Goal: Contribute content

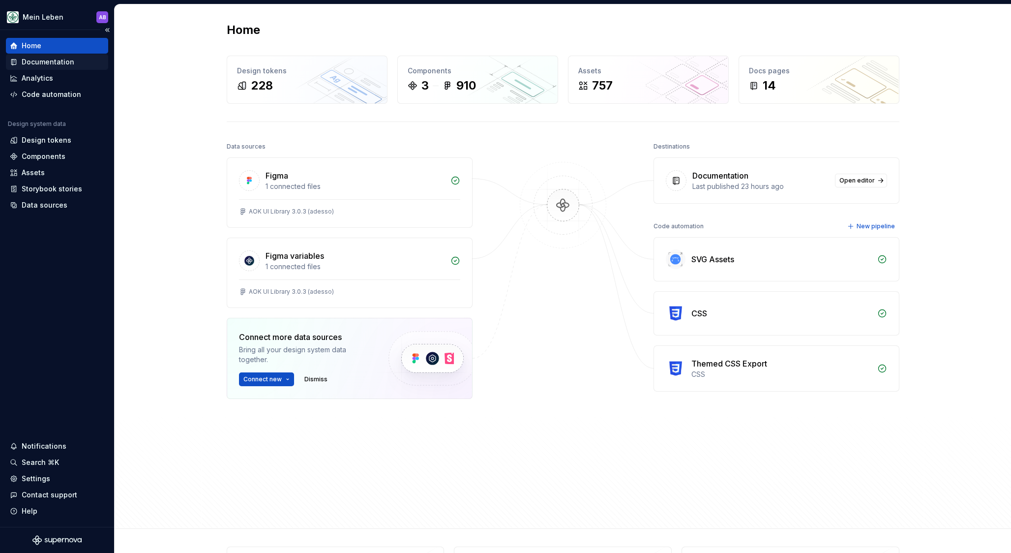
click at [53, 68] on div "Documentation" at bounding box center [57, 62] width 102 height 16
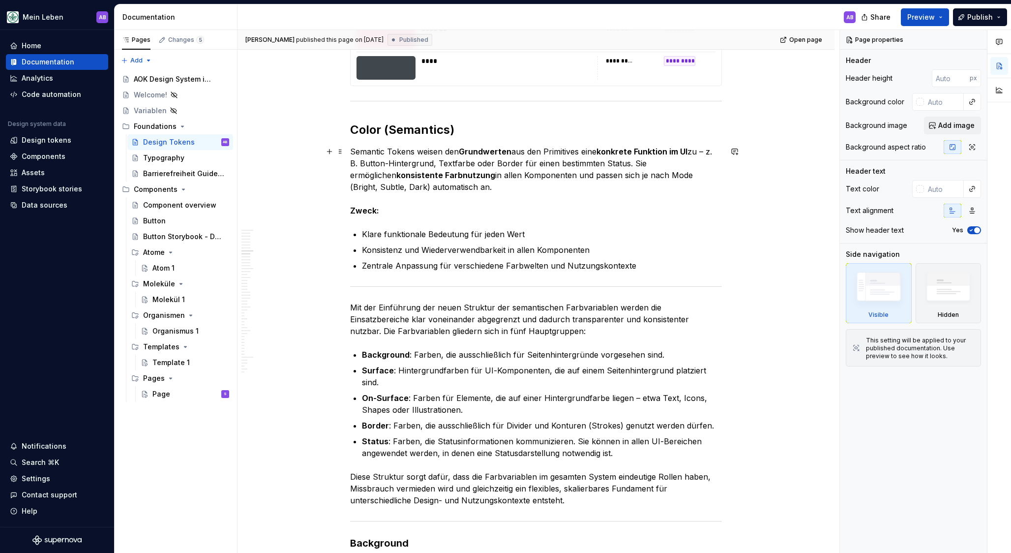
scroll to position [2574, 0]
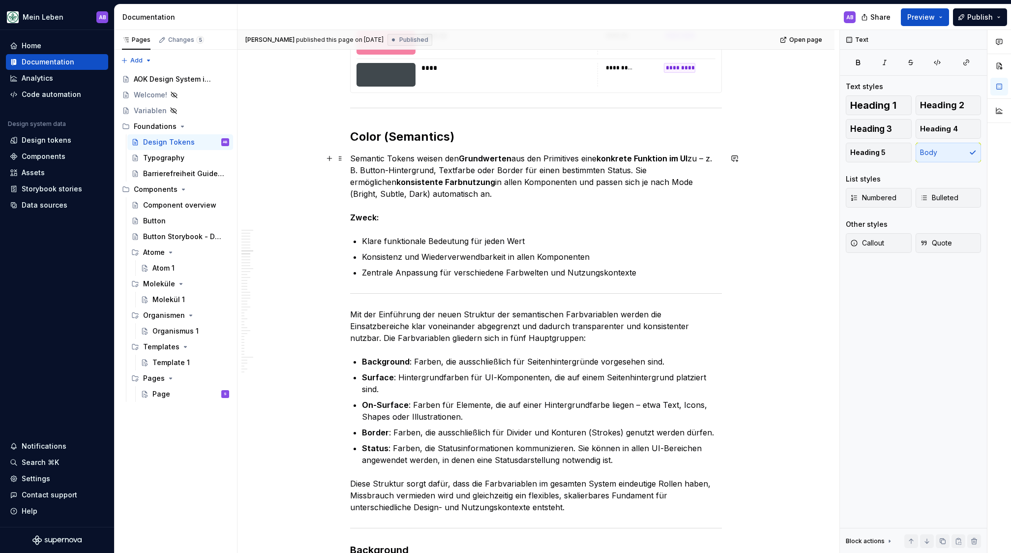
click at [593, 168] on p "Semantic Tokens weisen den Grundwerten aus den Primitives eine konkrete Funktio…" at bounding box center [536, 187] width 372 height 71
click at [482, 192] on p "Semantic Tokens weisen den Grundwerten aus den Primitives eine konkrete Funktio…" at bounding box center [536, 187] width 372 height 71
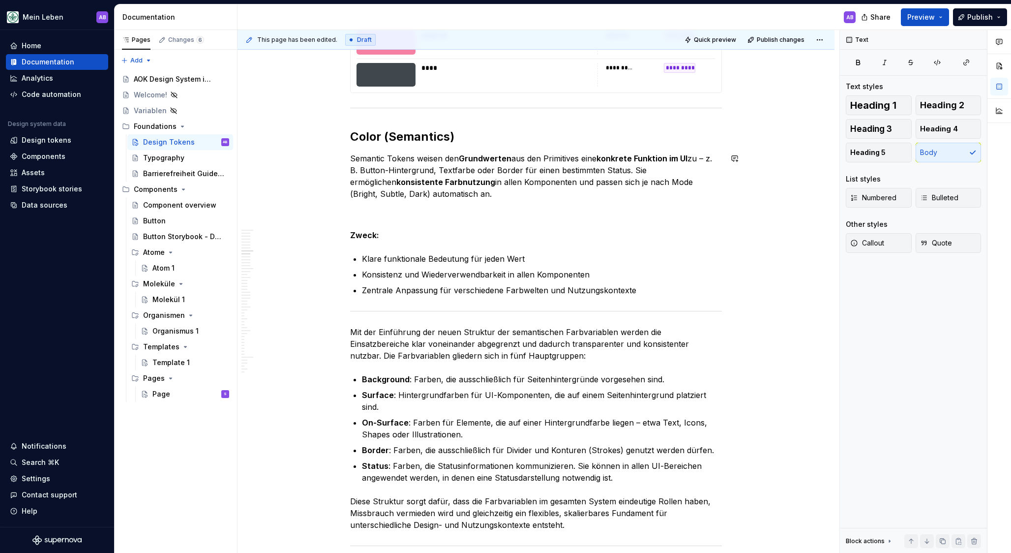
type textarea "*"
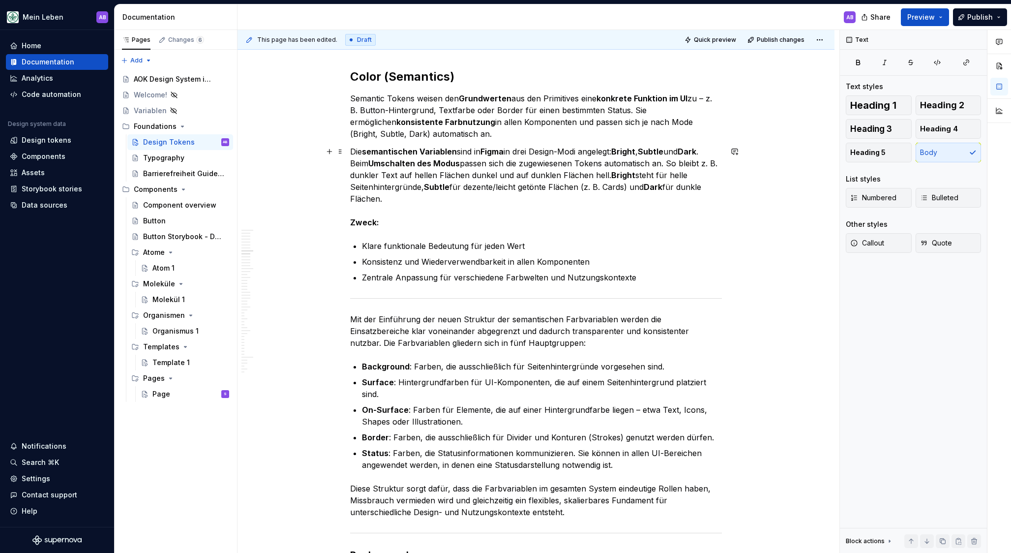
scroll to position [2633, 0]
click at [482, 129] on p "Semantic Tokens weisen den Grundwerten aus den Primitives eine konkrete Funktio…" at bounding box center [536, 116] width 372 height 47
drag, startPoint x: 473, startPoint y: 129, endPoint x: 485, endPoint y: 127, distance: 12.9
click at [485, 127] on p "Semantic Tokens weisen den Grundwerten aus den Primitives eine konkrete Funktio…" at bounding box center [536, 116] width 372 height 47
click at [488, 132] on p "Semantic Tokens weisen den Grundwerten aus den Primitives eine konkrete Funktio…" at bounding box center [536, 116] width 372 height 47
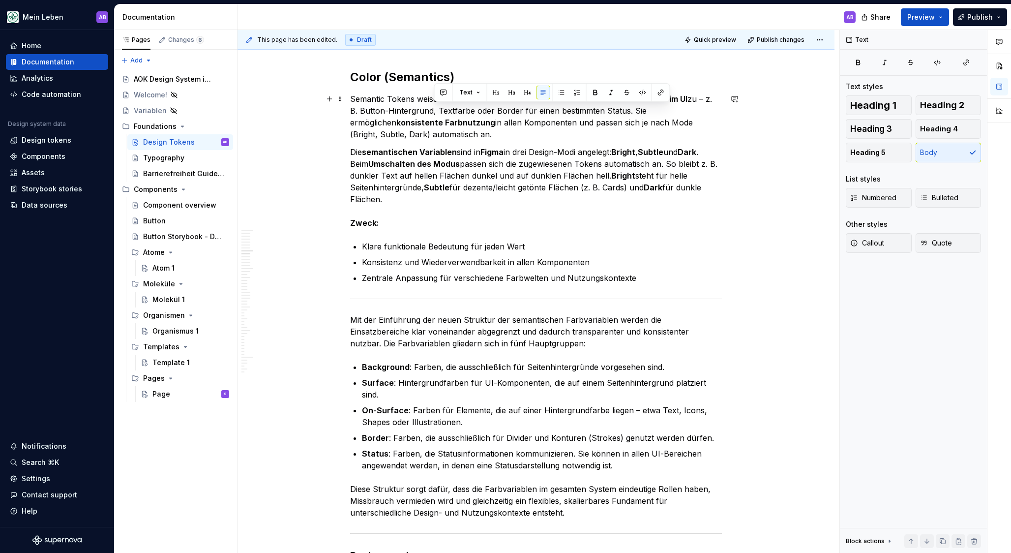
drag, startPoint x: 631, startPoint y: 109, endPoint x: 660, endPoint y: 128, distance: 34.4
click at [660, 128] on p "Semantic Tokens weisen den Grundwerten aus den Primitives eine konkrete Funktio…" at bounding box center [536, 116] width 372 height 47
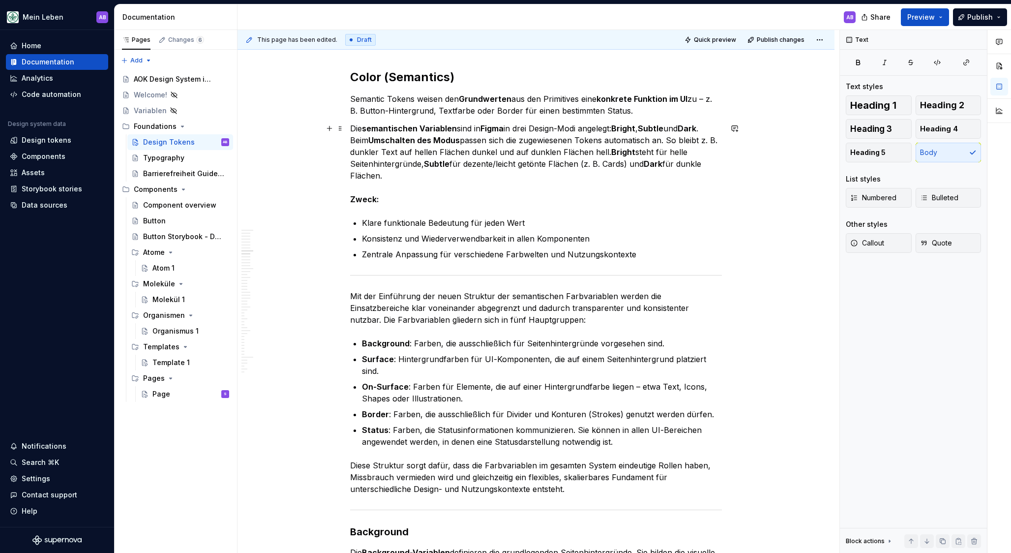
click at [706, 139] on p "Die semantischen Variablen sind in Figma in drei Design-Modi angelegt: Bright ,…" at bounding box center [536, 163] width 372 height 83
click at [352, 149] on div "This page has been edited. Draft Quick preview Publish changes Design Tokens De…" at bounding box center [539, 291] width 602 height 523
click at [355, 151] on p "Die semantischen Variablen sind in Figma in drei Design-Modi angelegt: Bright ,…" at bounding box center [536, 163] width 372 height 83
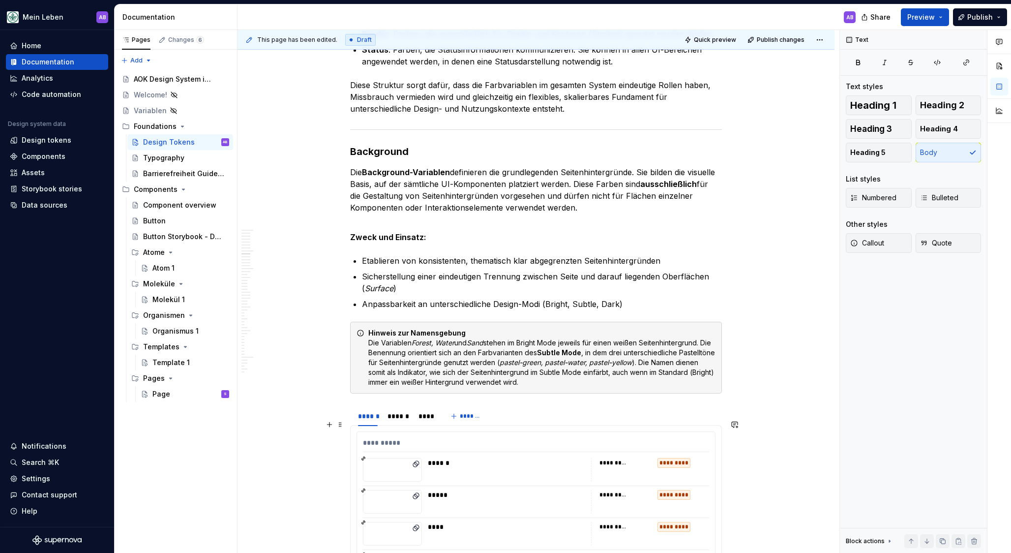
scroll to position [3070, 0]
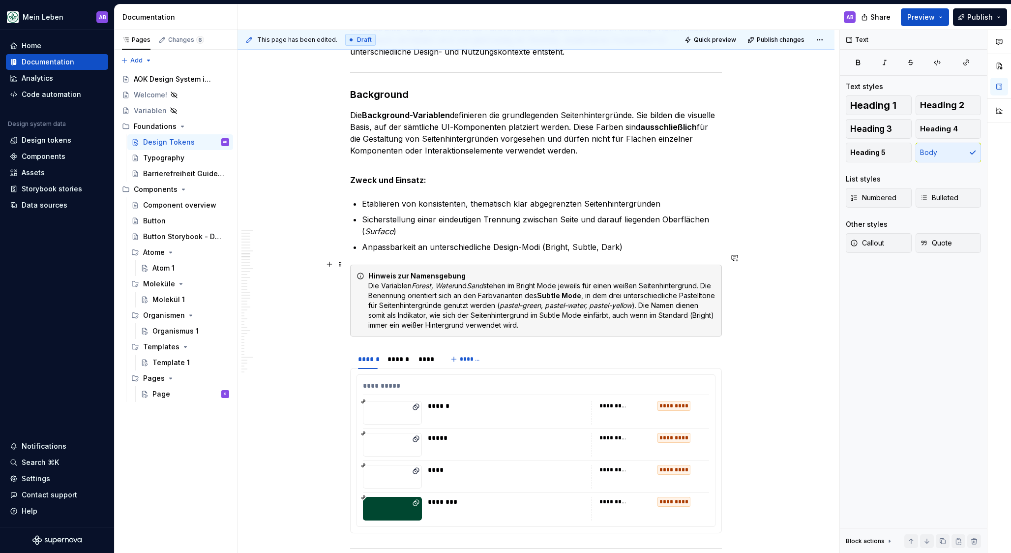
click at [546, 314] on div "Hinweis zur Namensgebung Die Variablen Forest, Water und Sand stehen im Bright …" at bounding box center [541, 300] width 347 height 59
click at [509, 282] on div "Hinweis zur Namensgebung Die Variablen Forest, Water und Sand stehen im Bright …" at bounding box center [541, 300] width 347 height 59
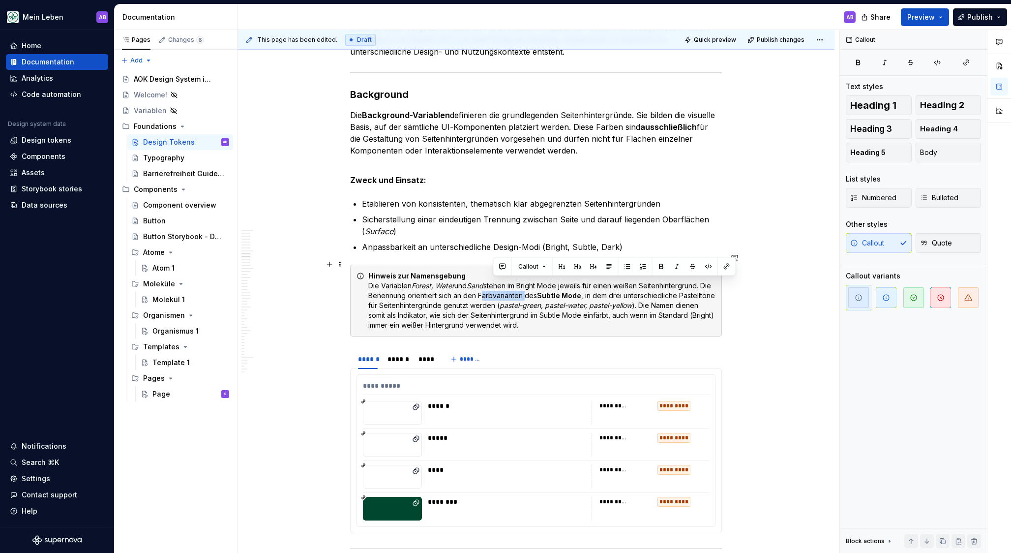
click at [510, 282] on div "Hinweis zur Namensgebung Die Variablen Forest, Water und Sand stehen im Bright …" at bounding box center [541, 300] width 347 height 59
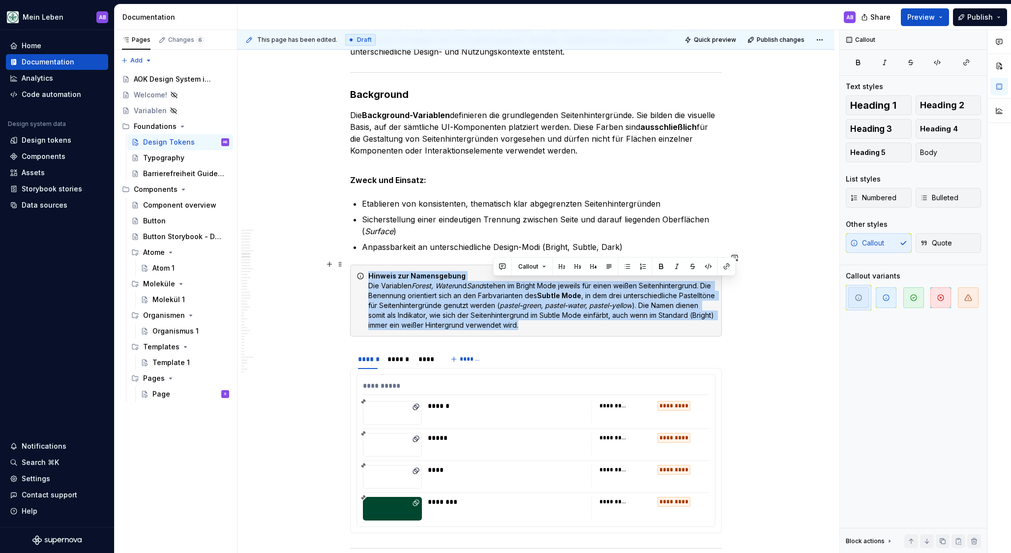
click at [510, 282] on div "Hinweis zur Namensgebung Die Variablen Forest, Water und Sand stehen im Bright …" at bounding box center [541, 300] width 347 height 59
click at [545, 301] on div "Hinweis zur Namensgebung Die Variablen Forest, Water und Sand stehen im Bright …" at bounding box center [541, 300] width 347 height 59
drag, startPoint x: 558, startPoint y: 310, endPoint x: 365, endPoint y: 276, distance: 195.8
click at [368, 275] on div "Hinweis zur Namensgebung Die Variablen Forest, Water und Sand stehen im Bright …" at bounding box center [536, 301] width 372 height 72
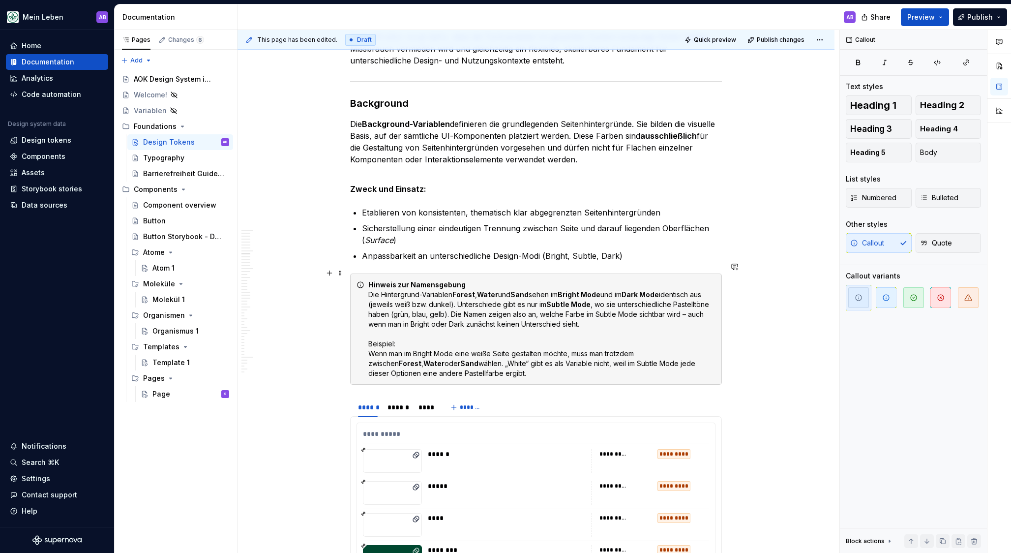
scroll to position [3059, 0]
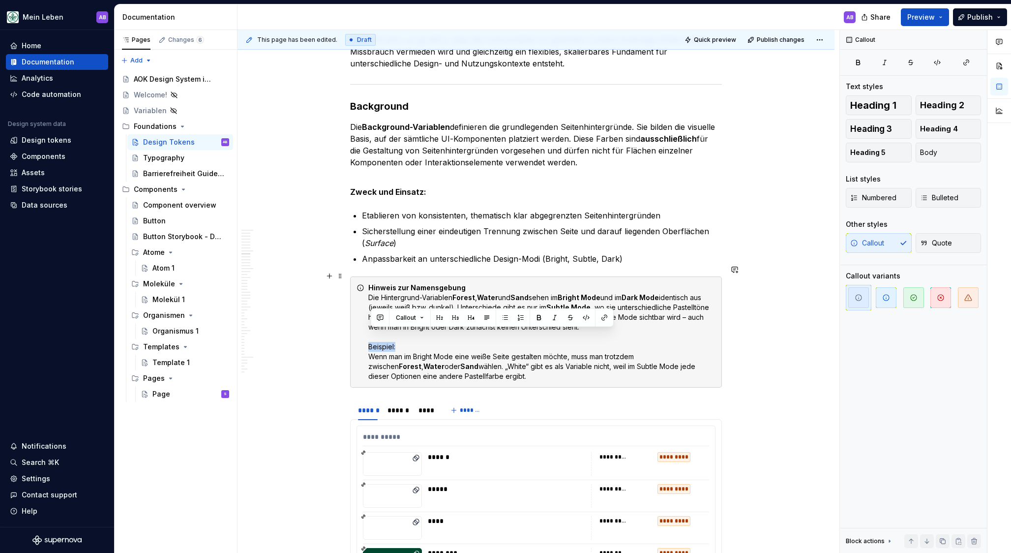
drag, startPoint x: 400, startPoint y: 333, endPoint x: 348, endPoint y: 335, distance: 51.7
click at [420, 341] on div "Hinweis zur Namensgebung Die Hintergrund-Variablen Forest , Water und Sand sehe…" at bounding box center [541, 332] width 347 height 98
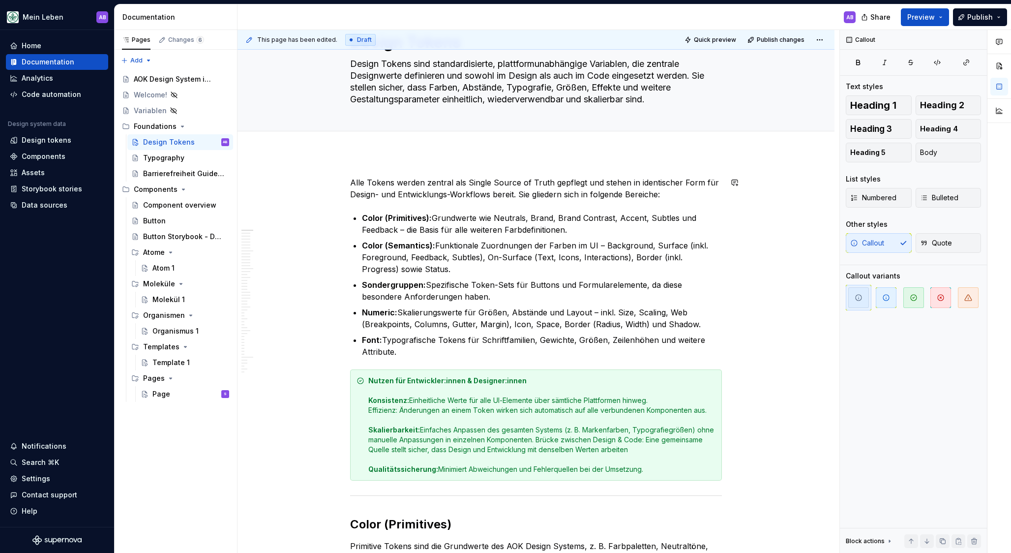
scroll to position [0, 0]
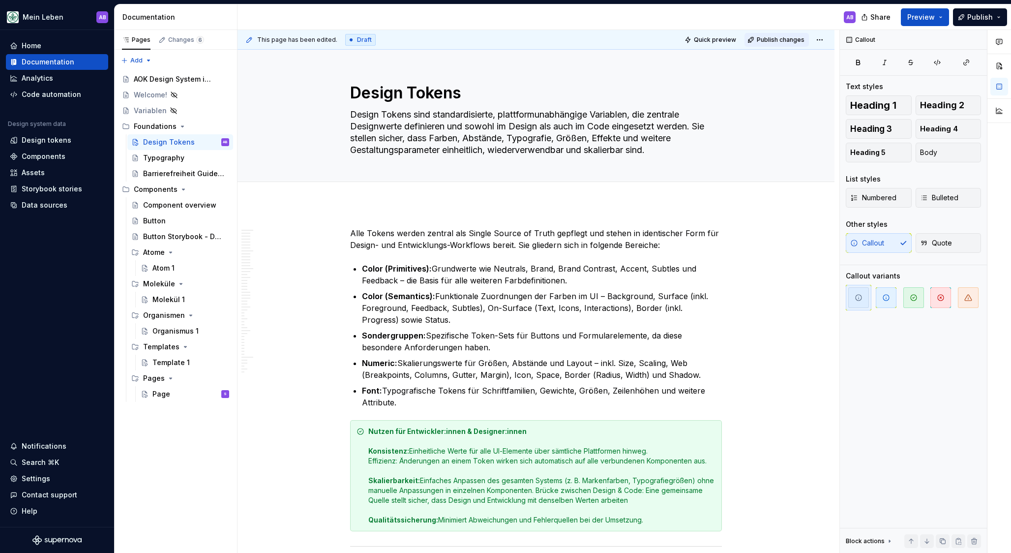
click at [789, 41] on span "Publish changes" at bounding box center [781, 40] width 48 height 8
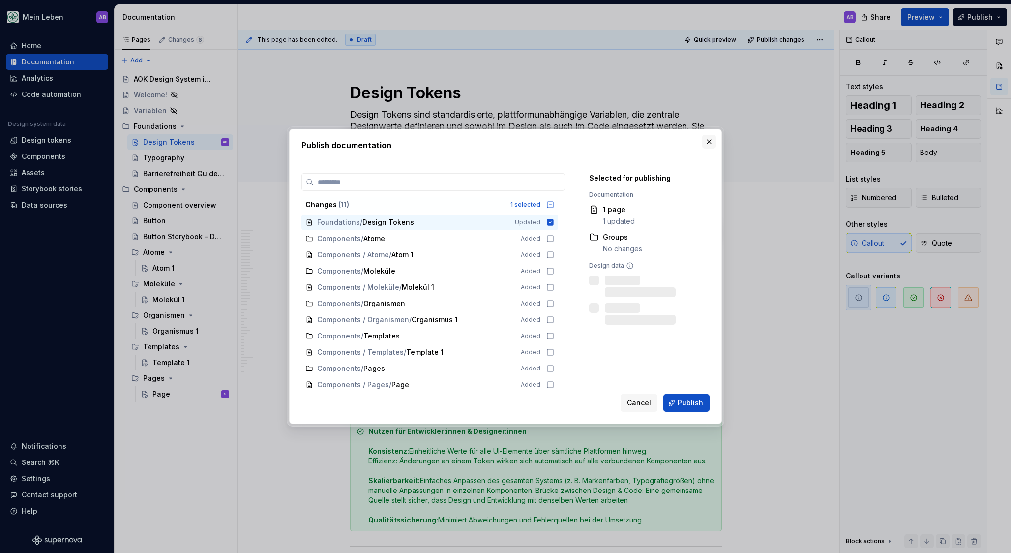
click at [710, 137] on button "button" at bounding box center [709, 142] width 14 height 14
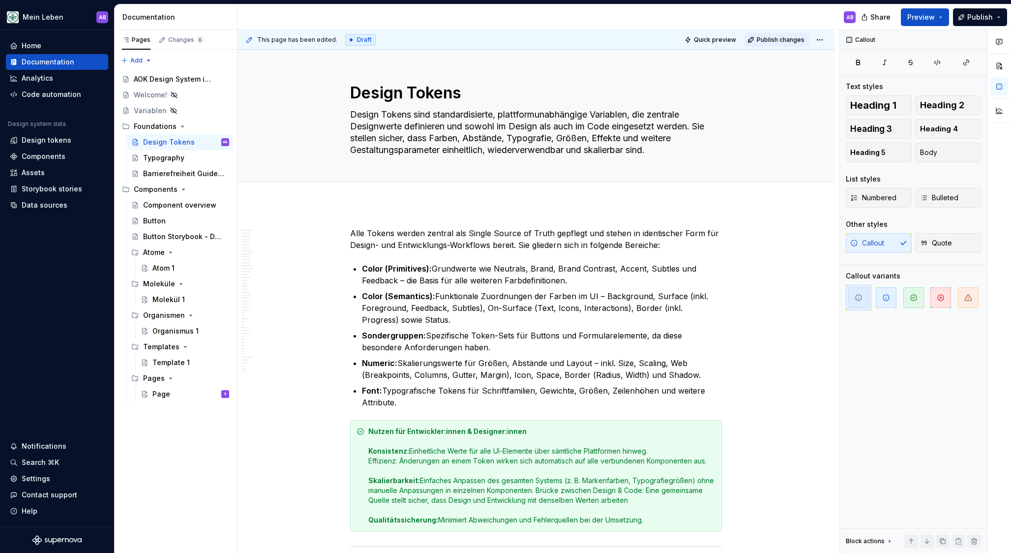
click at [786, 34] on button "Publish changes" at bounding box center [776, 40] width 64 height 14
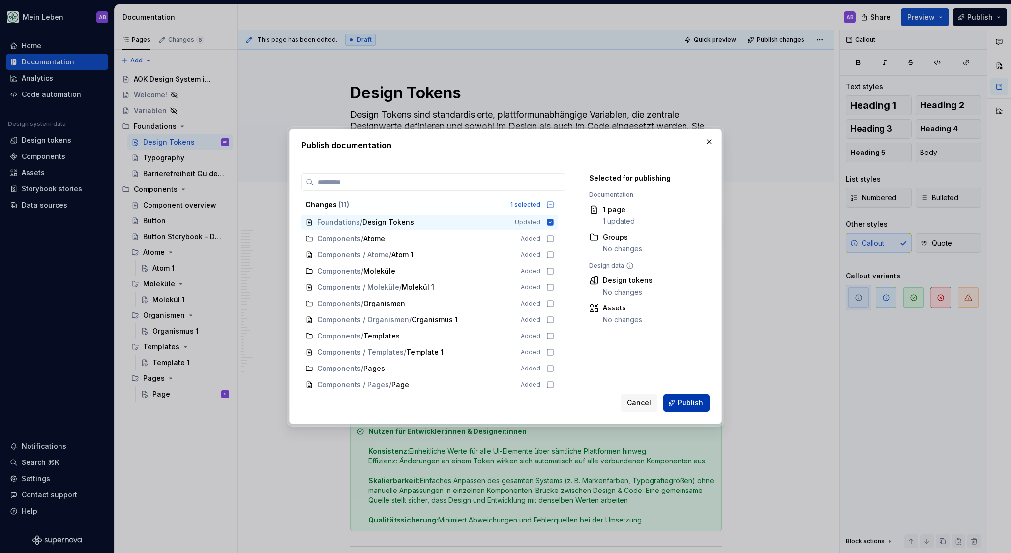
click at [698, 398] on span "Publish" at bounding box center [691, 403] width 26 height 10
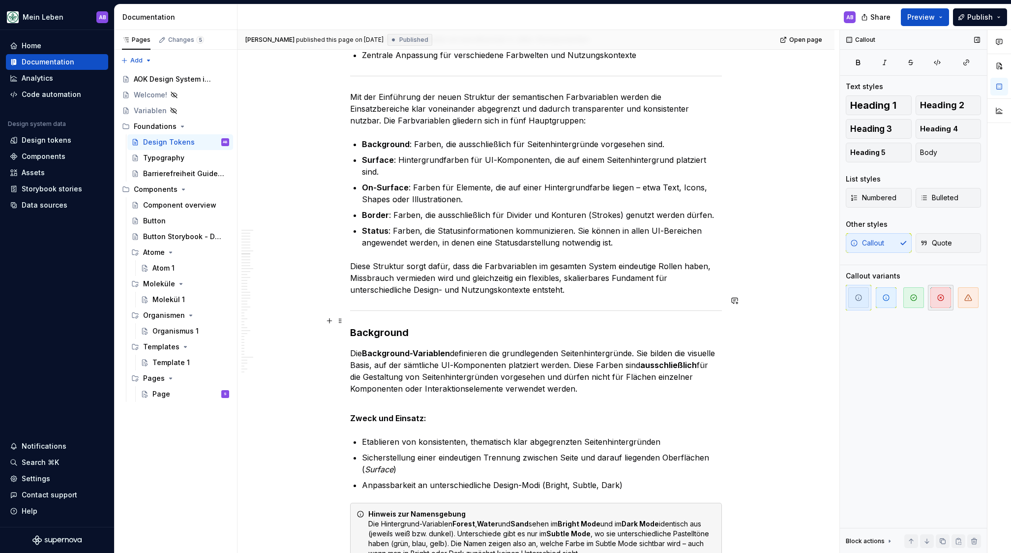
scroll to position [2837, 0]
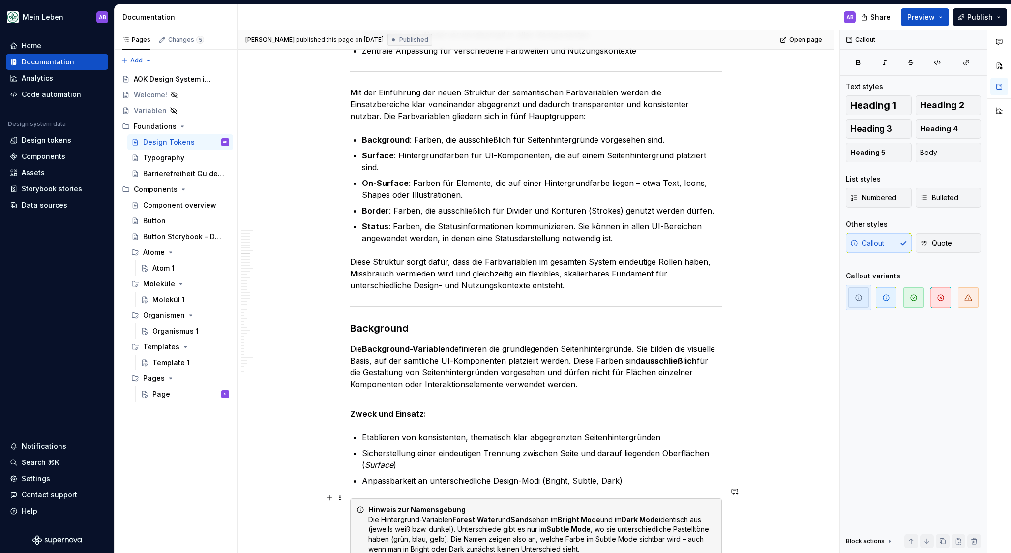
type textarea "*"
